Goal: Information Seeking & Learning: Learn about a topic

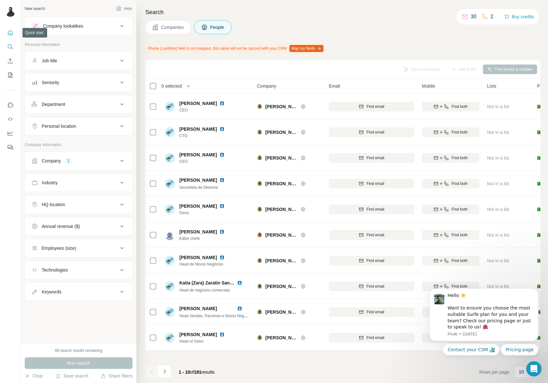
click at [13, 32] on button "Quick start" at bounding box center [10, 33] width 10 height 12
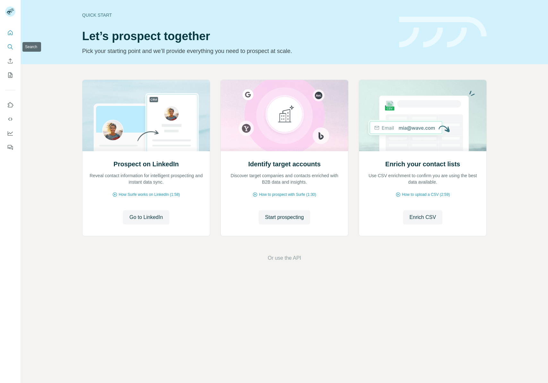
click at [12, 47] on icon "Search" at bounding box center [10, 47] width 6 height 6
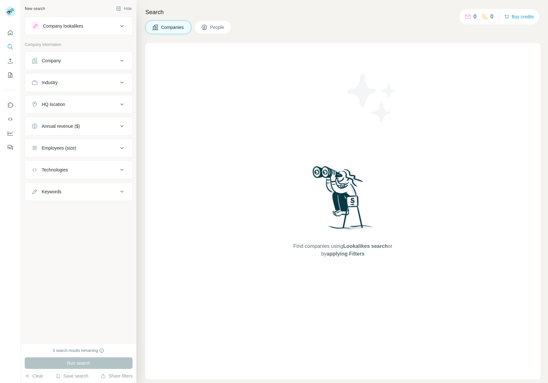
click at [64, 67] on button "Company" at bounding box center [78, 60] width 107 height 15
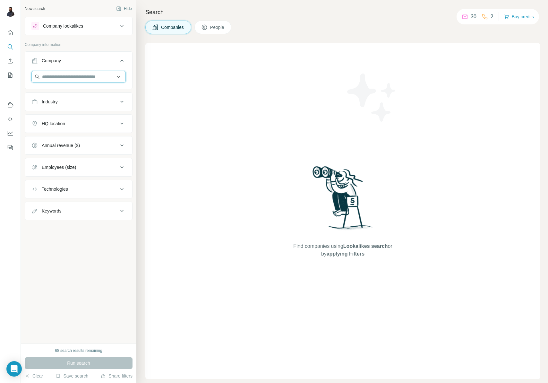
click at [79, 75] on input "text" at bounding box center [78, 77] width 94 height 12
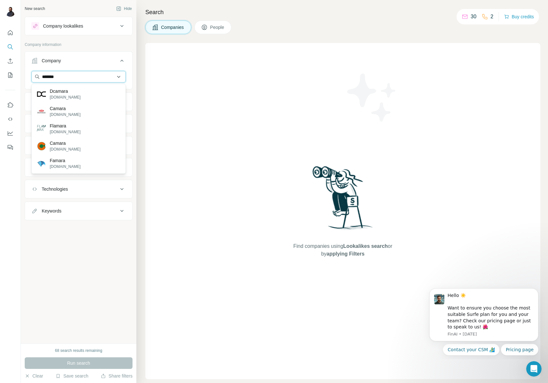
click at [77, 76] on input "*******" at bounding box center [78, 77] width 94 height 12
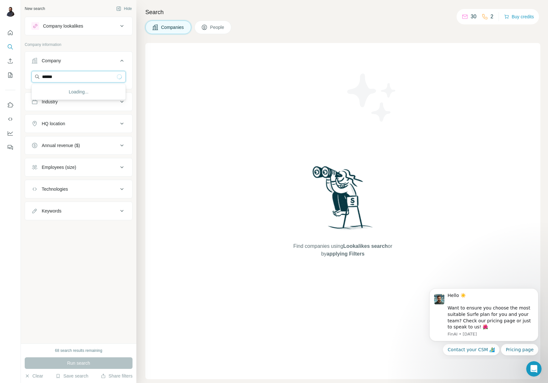
type input "*******"
click at [77, 239] on div "New search Hide Company lookalikes Company information Company Industry HQ loca…" at bounding box center [79, 171] width 116 height 343
click at [104, 80] on input "text" at bounding box center [78, 77] width 94 height 12
click at [102, 75] on input "**********" at bounding box center [78, 77] width 94 height 12
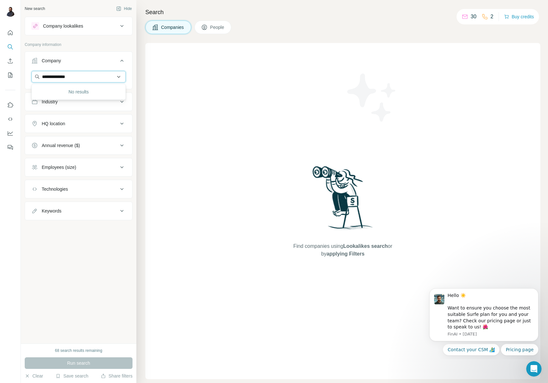
click at [102, 75] on input "**********" at bounding box center [78, 77] width 94 height 12
type input "*******"
click at [98, 22] on div "Company lookalikes" at bounding box center [74, 26] width 87 height 8
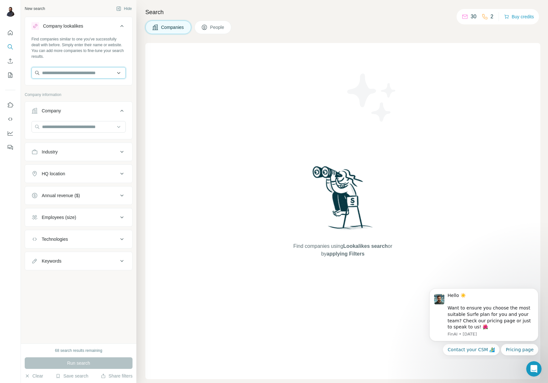
click at [64, 73] on input "text" at bounding box center [78, 73] width 94 height 12
type input "**********"
click at [64, 72] on input "**********" at bounding box center [78, 73] width 94 height 12
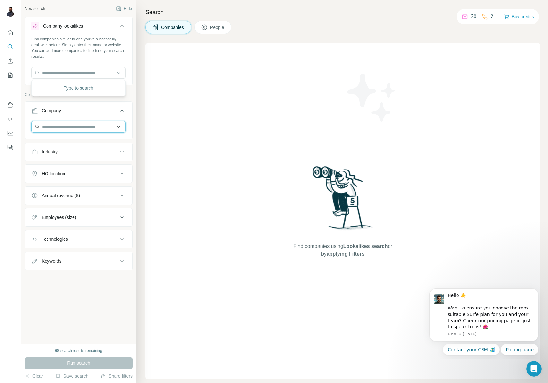
click at [73, 129] on input "text" at bounding box center [78, 127] width 94 height 12
click at [98, 125] on input "**********" at bounding box center [78, 127] width 94 height 12
click at [98, 124] on input "**********" at bounding box center [78, 127] width 94 height 12
click at [104, 125] on input "**********" at bounding box center [78, 127] width 94 height 12
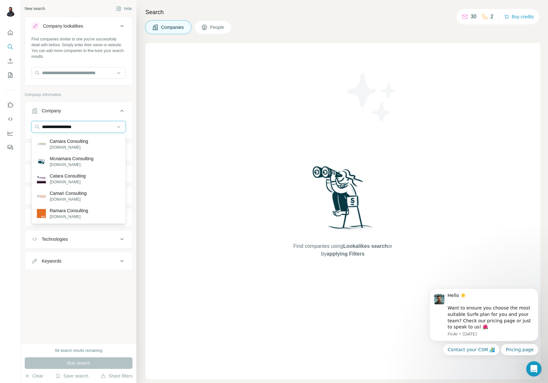
type input "**********"
click at [109, 287] on div "New search Hide Company lookalikes Find companies similar to one you've success…" at bounding box center [79, 171] width 116 height 343
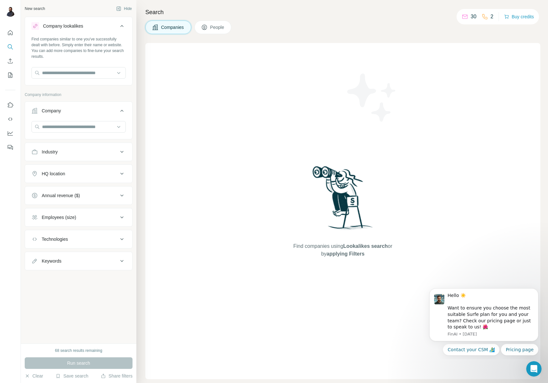
click at [111, 113] on div "Company" at bounding box center [74, 110] width 87 height 6
click at [98, 125] on button "Industry" at bounding box center [78, 132] width 107 height 15
click at [96, 128] on button "Industry" at bounding box center [78, 134] width 107 height 18
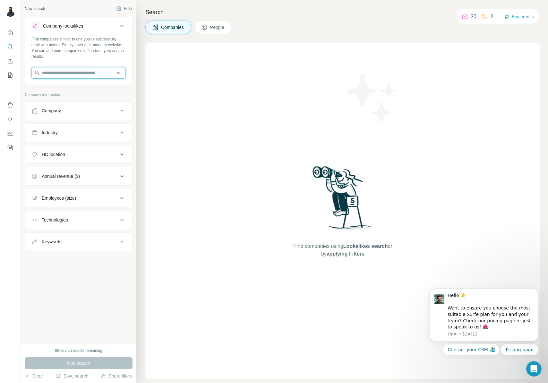
click at [84, 70] on input "text" at bounding box center [78, 73] width 94 height 12
type input "**********"
click at [82, 90] on p "Grupo FCamara" at bounding box center [66, 87] width 32 height 6
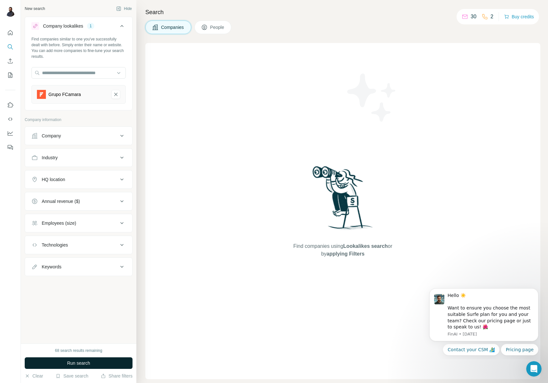
click at [87, 359] on button "Run search" at bounding box center [79, 363] width 108 height 12
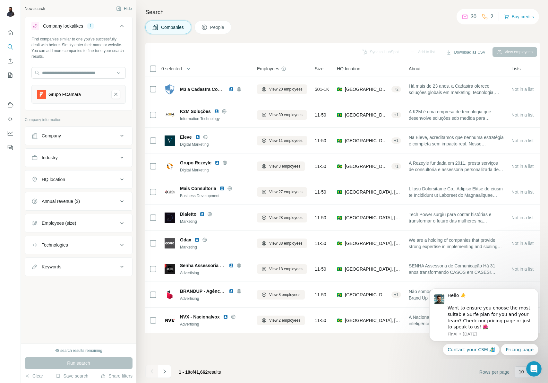
click at [95, 138] on div "Company" at bounding box center [74, 136] width 87 height 6
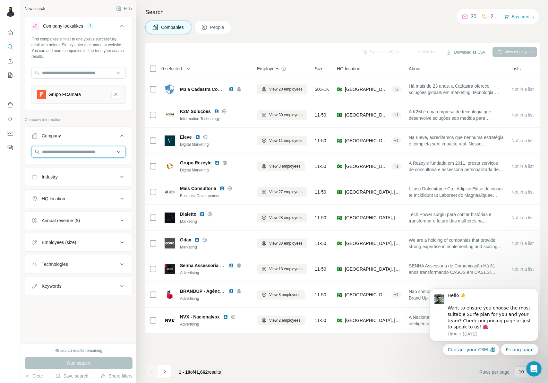
click at [78, 154] on input "text" at bounding box center [78, 152] width 94 height 12
type input "**********"
click at [89, 167] on div "Grupo FCamara [DOMAIN_NAME]" at bounding box center [78, 168] width 91 height 17
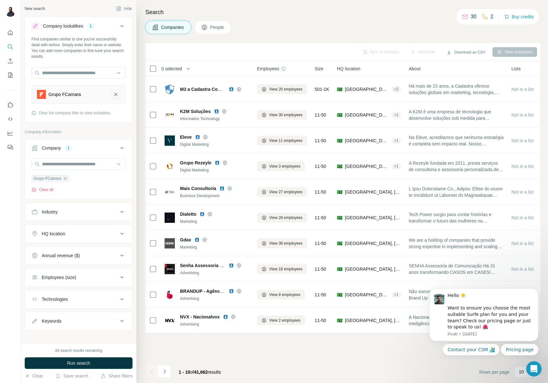
click at [113, 92] on icon "Grupo FCamara-remove-button" at bounding box center [116, 94] width 6 height 6
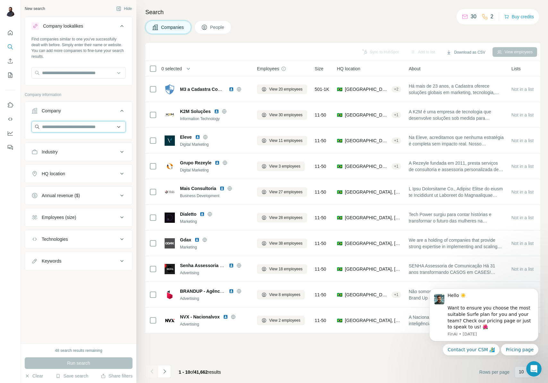
click at [90, 127] on input "text" at bounding box center [78, 127] width 94 height 12
type input "**********"
click at [84, 140] on div "Grupo FCamara [DOMAIN_NAME]" at bounding box center [78, 143] width 91 height 17
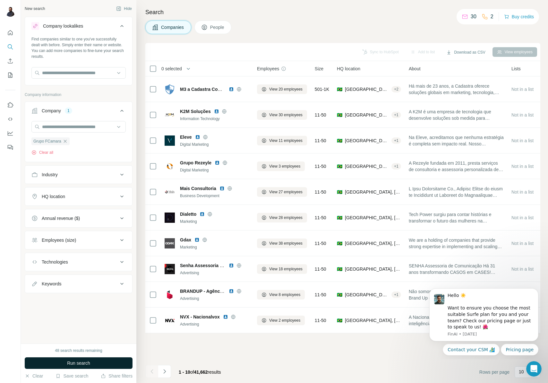
click at [91, 361] on button "Run search" at bounding box center [79, 363] width 108 height 12
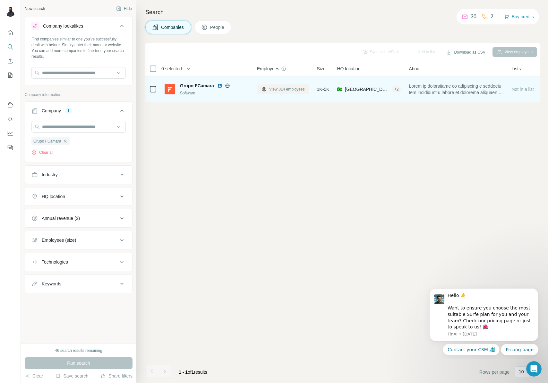
click at [285, 85] on button "View 814 employees" at bounding box center [283, 89] width 52 height 10
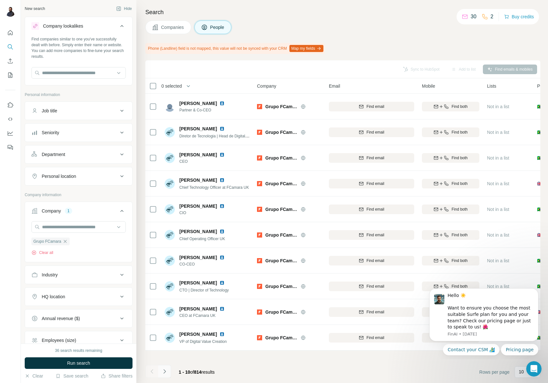
click at [163, 372] on icon "Navigate to next page" at bounding box center [164, 371] width 6 height 6
click at [163, 371] on icon "Navigate to next page" at bounding box center [164, 371] width 6 height 6
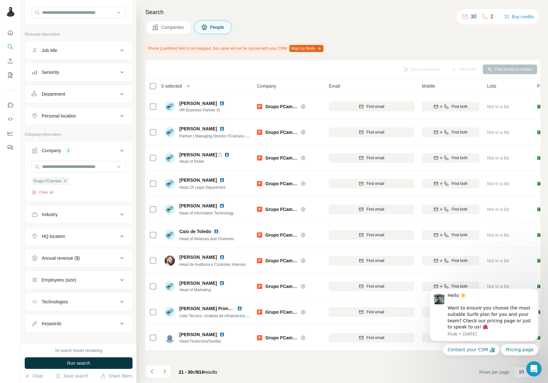
scroll to position [56, 0]
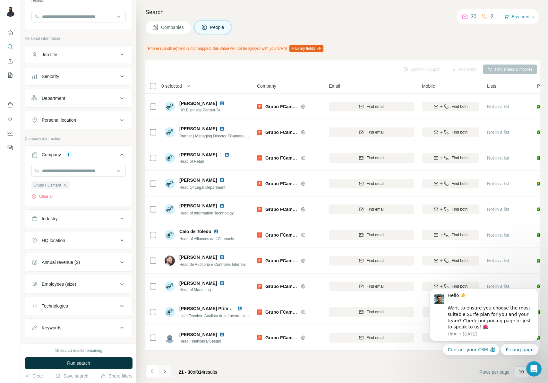
click at [164, 369] on icon "Navigate to next page" at bounding box center [164, 371] width 6 height 6
click at [522, 374] on p "10" at bounding box center [521, 371] width 5 height 6
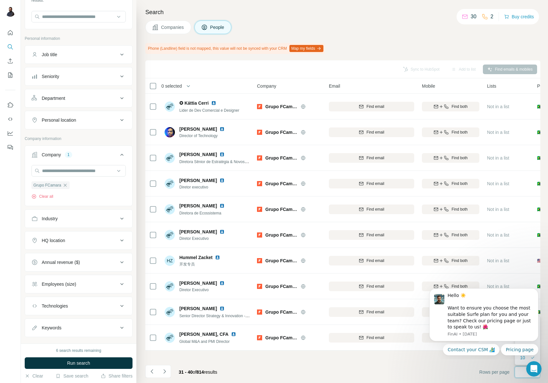
scroll to position [0, 0]
click at [459, 363] on footer "31 - 40 of 814 results Rows per page 10" at bounding box center [342, 372] width 395 height 22
click at [168, 368] on button "Navigate to next page" at bounding box center [164, 371] width 13 height 13
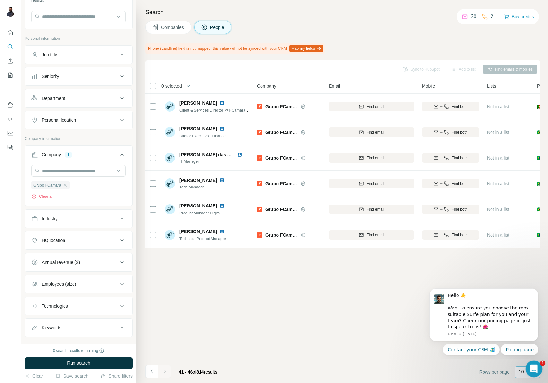
click at [532, 366] on icon "Open Intercom Messenger" at bounding box center [533, 368] width 11 height 11
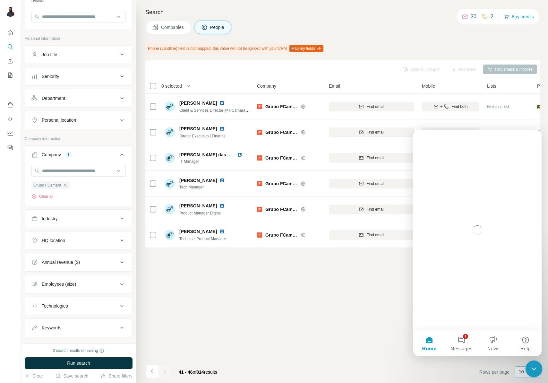
click at [535, 366] on icon "Close Intercom Messenger" at bounding box center [533, 368] width 8 height 8
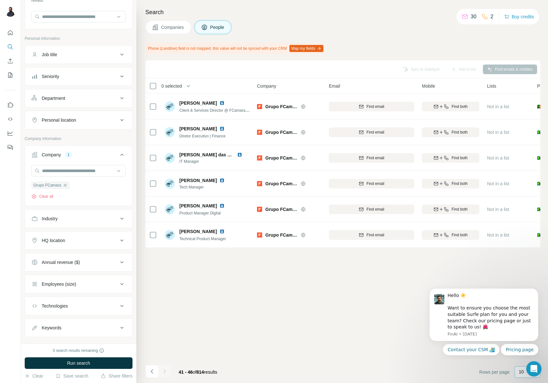
click at [518, 370] on div "10" at bounding box center [528, 372] width 26 height 12
click at [291, 320] on div "Sync to HubSpot Add to list Find emails & mobiles 0 selected People Company Ema…" at bounding box center [342, 221] width 395 height 322
click at [165, 327] on div "Sync to HubSpot Add to list Find emails & mobiles 0 selected People Company Ema…" at bounding box center [342, 221] width 395 height 322
click at [157, 370] on button "Navigate to previous page" at bounding box center [151, 371] width 13 height 13
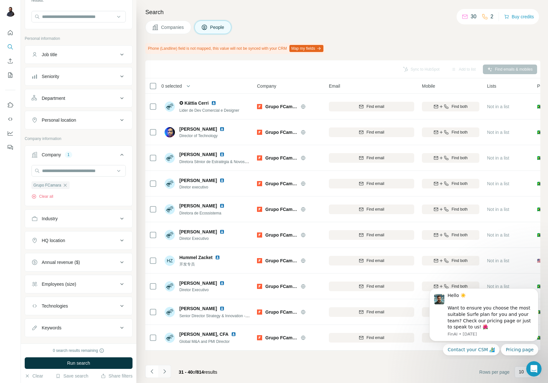
click at [167, 371] on icon "Navigate to next page" at bounding box center [164, 371] width 6 height 6
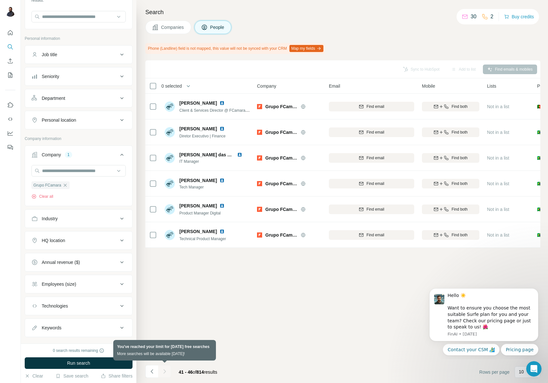
click at [167, 372] on div at bounding box center [164, 371] width 13 height 13
click at [239, 321] on div "Sync to HubSpot Add to list Find emails & mobiles 0 selected People Company Ema…" at bounding box center [342, 221] width 395 height 322
click at [323, 48] on button "Map my fields" at bounding box center [306, 48] width 34 height 7
click at [535, 291] on icon "Dismiss notification" at bounding box center [537, 290] width 4 height 4
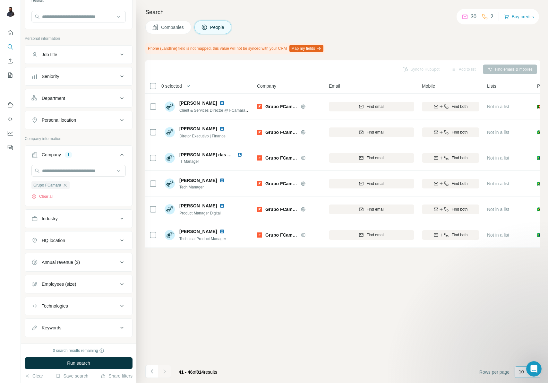
click at [518, 367] on div "10" at bounding box center [528, 372] width 26 height 12
click at [527, 323] on div "60" at bounding box center [527, 323] width 15 height 6
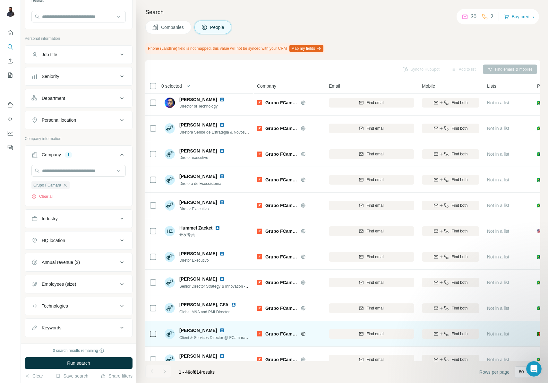
scroll to position [917, 0]
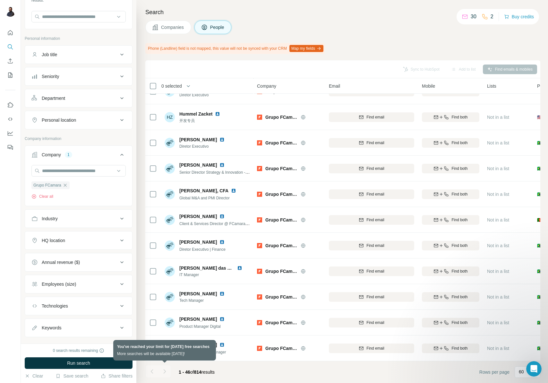
click at [166, 372] on div at bounding box center [164, 371] width 13 height 13
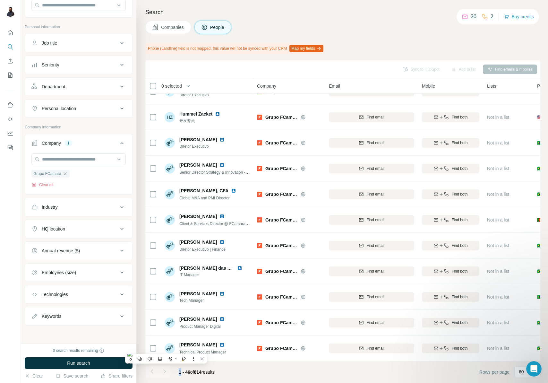
click at [89, 315] on div "Keywords" at bounding box center [74, 316] width 87 height 6
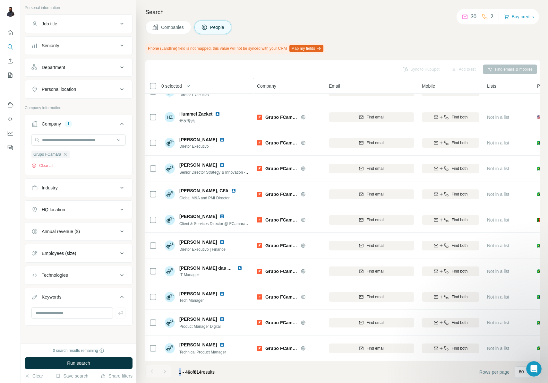
click at [79, 270] on button "Technologies" at bounding box center [78, 274] width 107 height 15
click at [204, 29] on icon at bounding box center [204, 27] width 6 height 6
click at [469, 72] on div "Add to list" at bounding box center [464, 69] width 34 height 10
click at [416, 56] on div "Search Companies People Phone (Landline) field is not mapped, this value will n…" at bounding box center [342, 191] width 412 height 383
click at [71, 186] on div "Industry" at bounding box center [74, 187] width 87 height 6
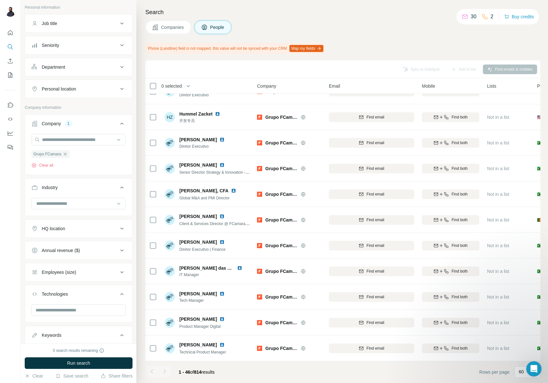
scroll to position [0, 0]
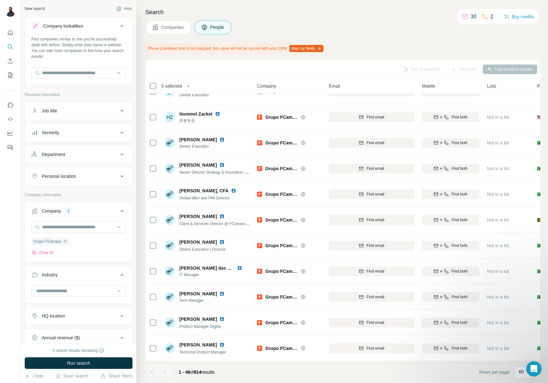
click at [64, 114] on button "Job title" at bounding box center [78, 110] width 107 height 15
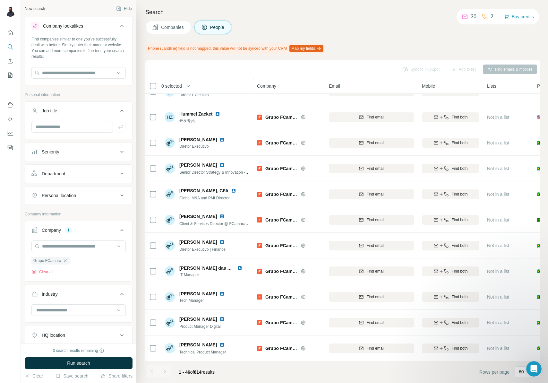
click at [66, 104] on button "Job title" at bounding box center [78, 112] width 107 height 18
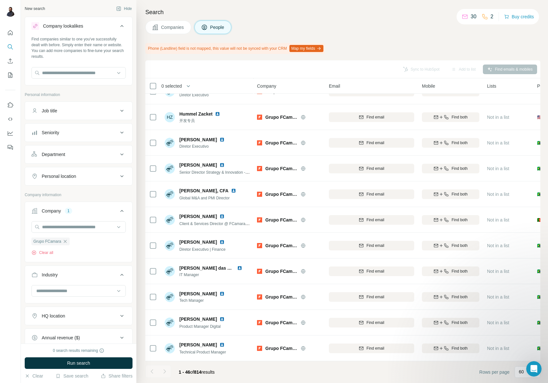
click at [86, 277] on div "Industry" at bounding box center [74, 274] width 87 height 6
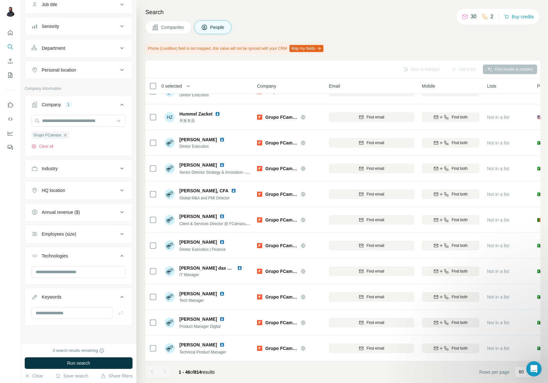
click at [85, 261] on button "Technologies" at bounding box center [78, 257] width 107 height 18
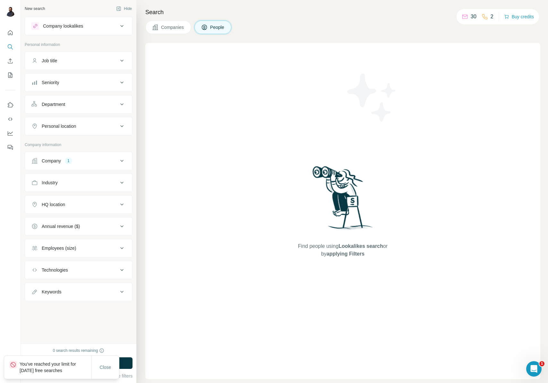
click at [98, 27] on div "Company lookalikes" at bounding box center [74, 26] width 87 height 8
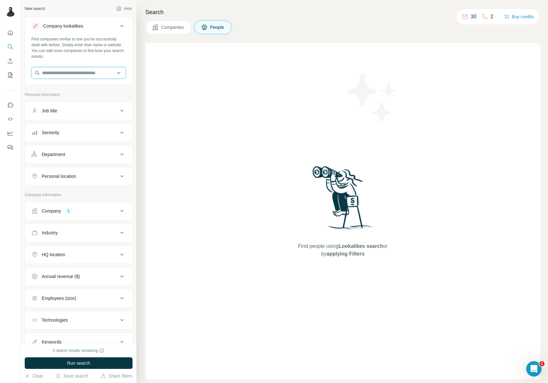
click at [78, 73] on input "text" at bounding box center [78, 73] width 94 height 12
type input "**********"
click at [86, 90] on div "Grupo FCamara [DOMAIN_NAME]" at bounding box center [76, 89] width 86 height 17
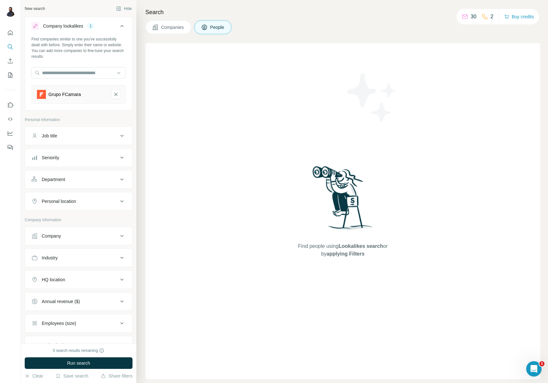
scroll to position [51, 0]
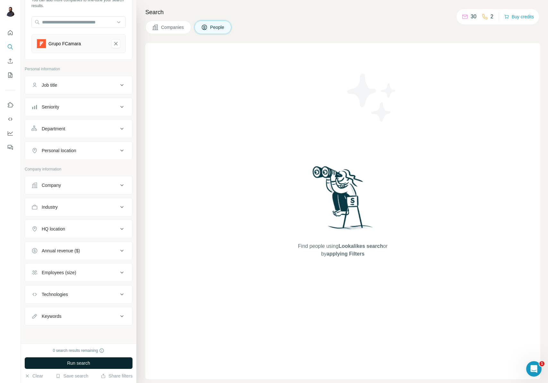
click at [81, 359] on button "Run search" at bounding box center [79, 363] width 108 height 12
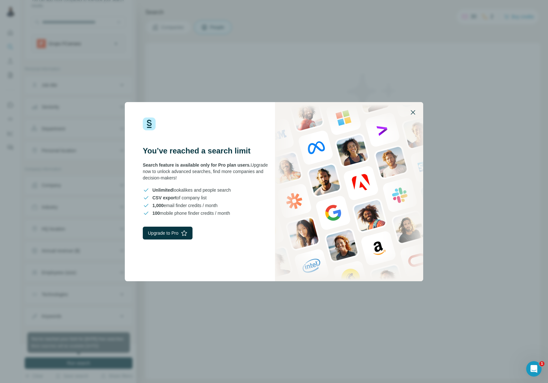
click at [418, 111] on button "button" at bounding box center [412, 112] width 15 height 15
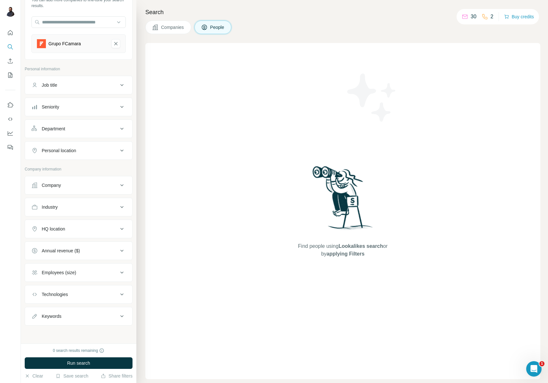
click at [169, 27] on span "Companies" at bounding box center [172, 27] width 23 height 6
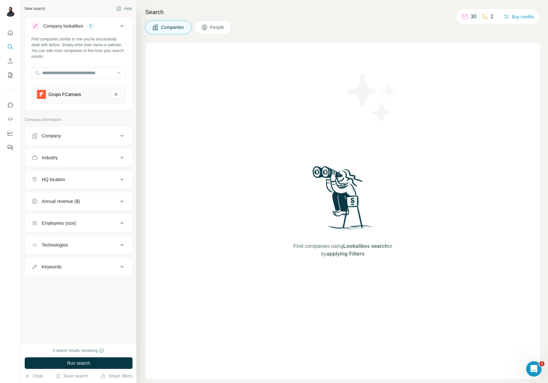
scroll to position [0, 0]
